Goal: Task Accomplishment & Management: Use online tool/utility

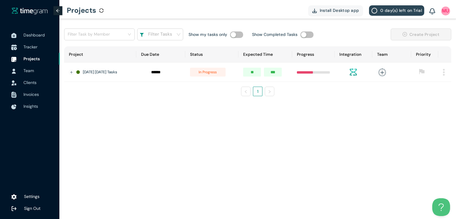
click at [29, 48] on span "Tracker" at bounding box center [30, 46] width 14 height 5
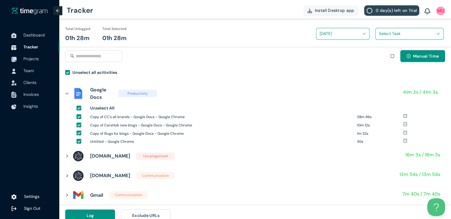
click at [385, 36] on input "search" at bounding box center [407, 33] width 57 height 9
click at [377, 56] on div "Carehub and codingkey blogs and socials" at bounding box center [410, 55] width 68 height 9
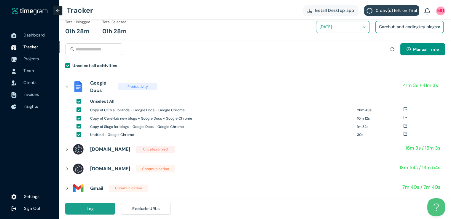
click at [95, 207] on button "Log" at bounding box center [90, 209] width 50 height 12
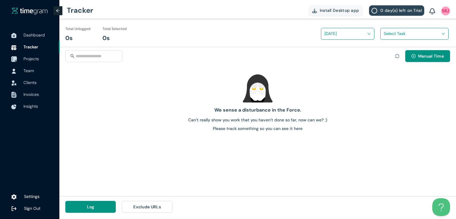
click at [30, 55] on span "Projects" at bounding box center [38, 59] width 31 height 12
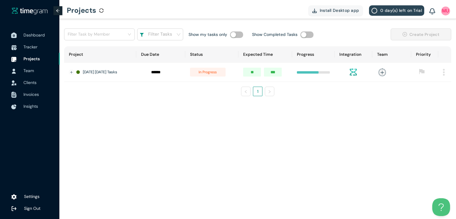
click at [35, 37] on span "Dashboard" at bounding box center [33, 34] width 21 height 5
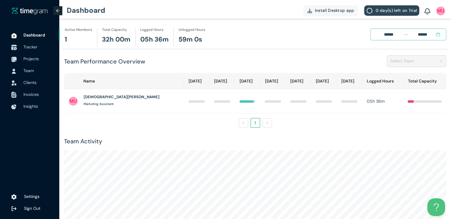
click at [36, 50] on span "Tracker" at bounding box center [38, 47] width 31 height 12
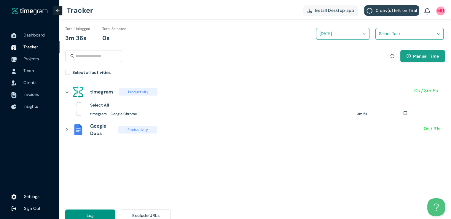
click at [407, 60] on button "Manual Time" at bounding box center [423, 56] width 45 height 12
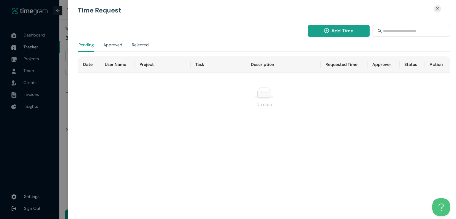
click at [335, 31] on span "Add Time" at bounding box center [342, 30] width 22 height 7
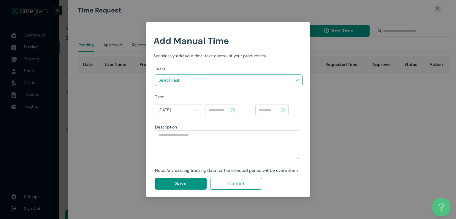
click at [284, 77] on input "search" at bounding box center [226, 80] width 136 height 9
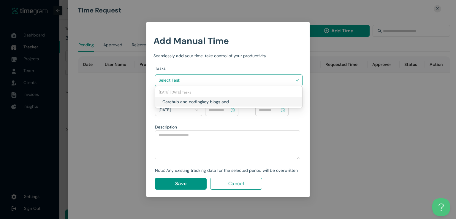
click at [231, 99] on h1 "Carehub and codingkey blogs and socials" at bounding box center [197, 102] width 70 height 7
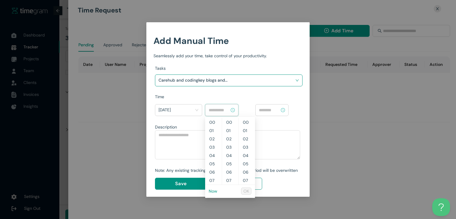
click at [215, 112] on input at bounding box center [219, 110] width 21 height 7
click at [213, 192] on link "Now" at bounding box center [213, 190] width 9 height 5
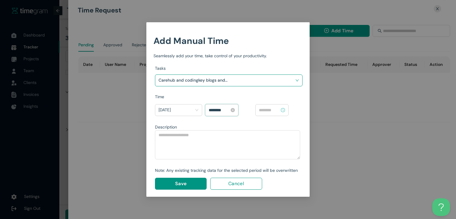
click at [212, 110] on input "********" at bounding box center [219, 110] width 21 height 7
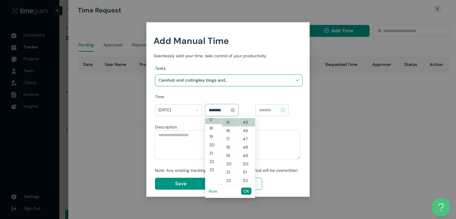
scroll to position [141, 0]
click at [216, 109] on input "********" at bounding box center [219, 110] width 21 height 7
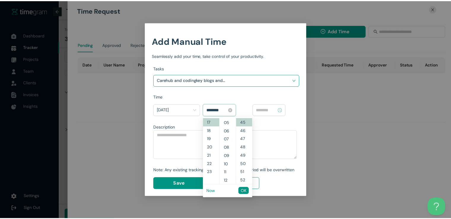
scroll to position [0, 0]
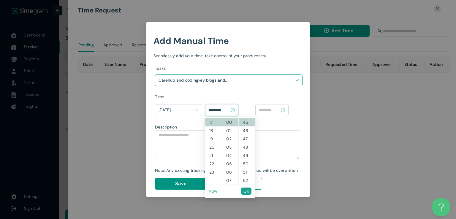
click at [247, 191] on span "OK" at bounding box center [246, 191] width 6 height 7
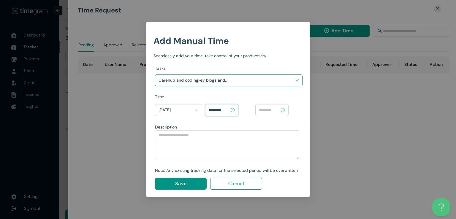
type input "********"
click at [270, 111] on input at bounding box center [269, 110] width 21 height 7
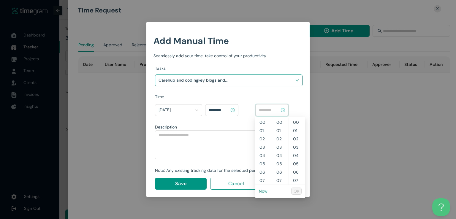
click at [261, 190] on link "Now" at bounding box center [263, 190] width 9 height 5
type input "********"
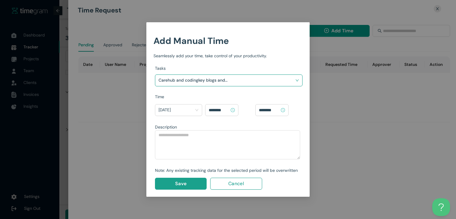
click at [172, 186] on button "Save" at bounding box center [181, 184] width 52 height 12
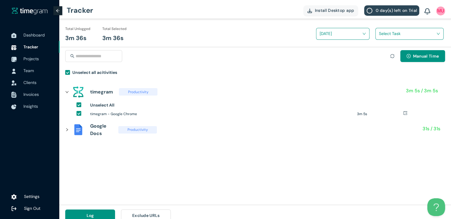
click at [381, 37] on input "search" at bounding box center [407, 33] width 57 height 9
click at [381, 57] on div "Carehub and codingkey blogs and socials" at bounding box center [410, 55] width 68 height 9
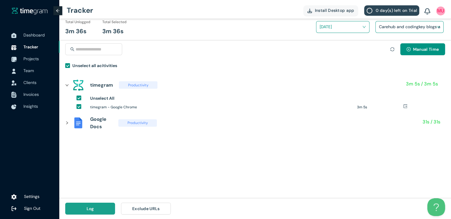
click at [92, 207] on span "Log" at bounding box center [90, 208] width 7 height 7
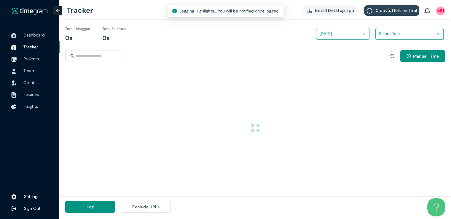
scroll to position [0, 0]
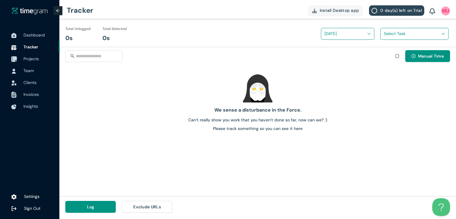
click at [28, 57] on span "Projects" at bounding box center [30, 58] width 15 height 5
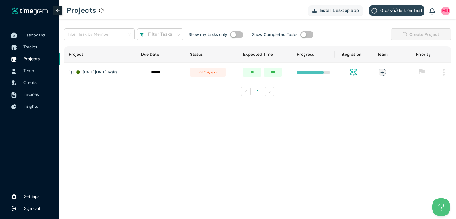
click at [33, 34] on span "Dashboard" at bounding box center [33, 34] width 21 height 5
